Goal: Information Seeking & Learning: Learn about a topic

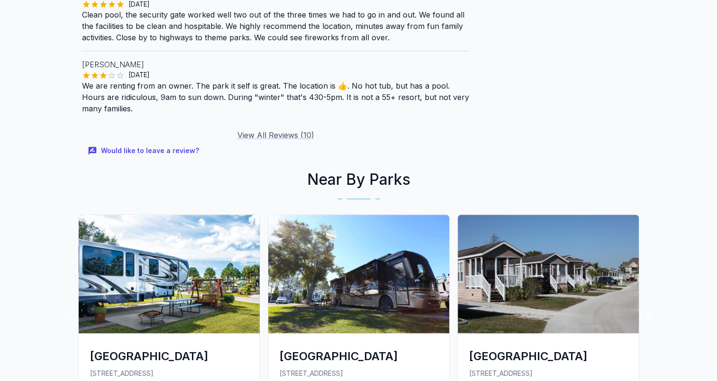
scroll to position [1042, 0]
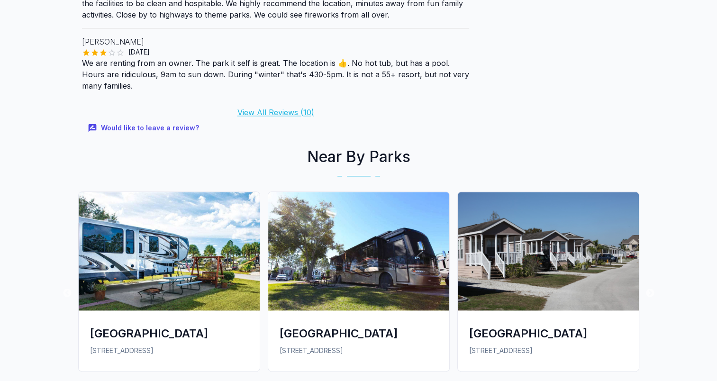
click at [278, 108] on link "View All Reviews ( 10 )" at bounding box center [275, 112] width 77 height 9
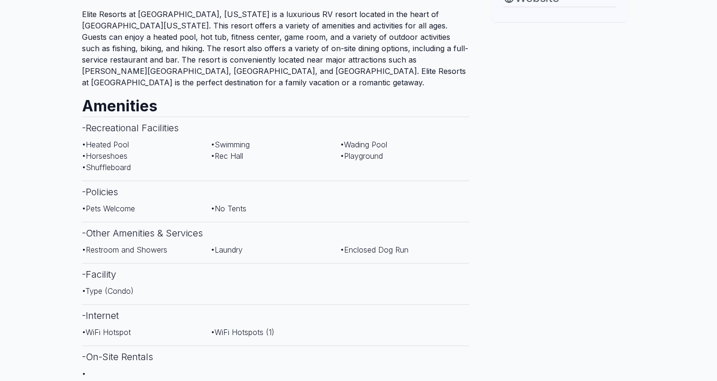
scroll to position [237, 0]
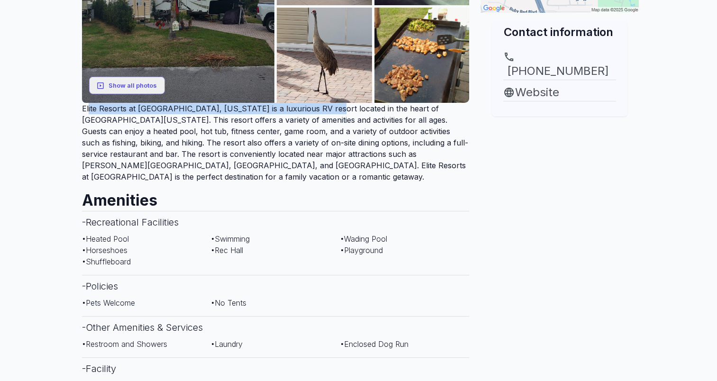
drag, startPoint x: 294, startPoint y: 106, endPoint x: 82, endPoint y: 107, distance: 212.3
click at [82, 107] on p "Elite Resorts at [GEOGRAPHIC_DATA], [US_STATE] is a luxurious RV resort located…" at bounding box center [276, 143] width 388 height 80
copy p "Elite Resorts at Citrus Valley Clermont, Florida is a luxurious RV"
